Goal: Check status

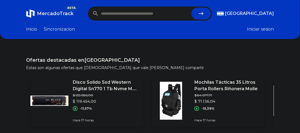
paste input "**********"
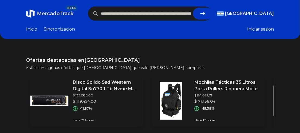
click at [202, 11] on icon "submit" at bounding box center [203, 13] width 7 height 7
type input "**********"
